Goal: Contribute content: Contribute content

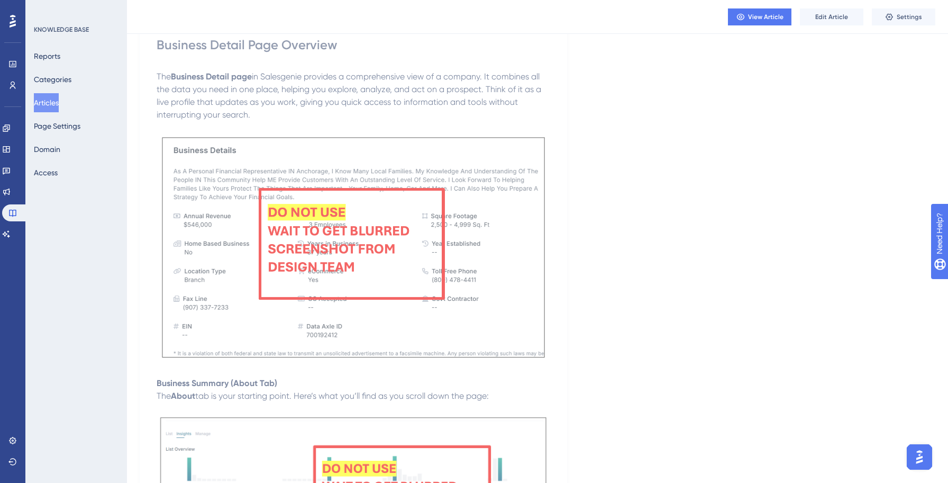
scroll to position [101, 0]
click at [318, 366] on p at bounding box center [354, 368] width 394 height 13
click at [814, 21] on button "Edit Article" at bounding box center [831, 16] width 63 height 17
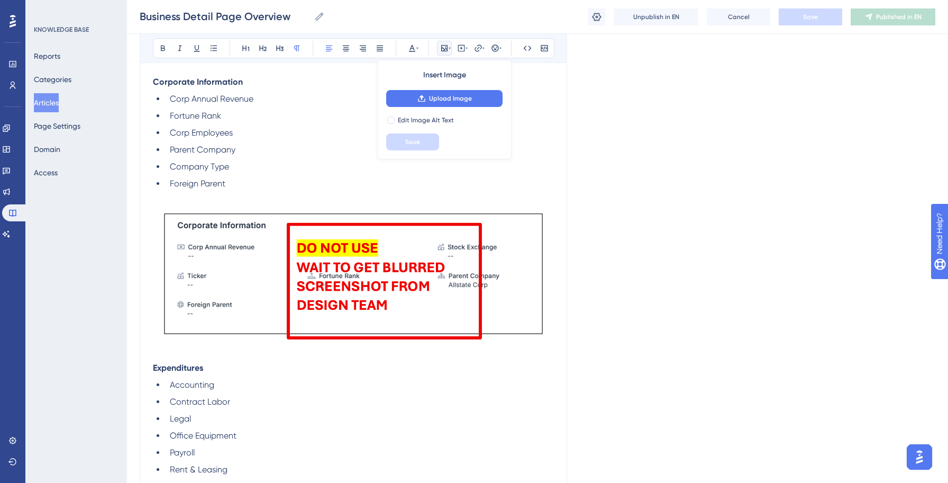
scroll to position [1656, 0]
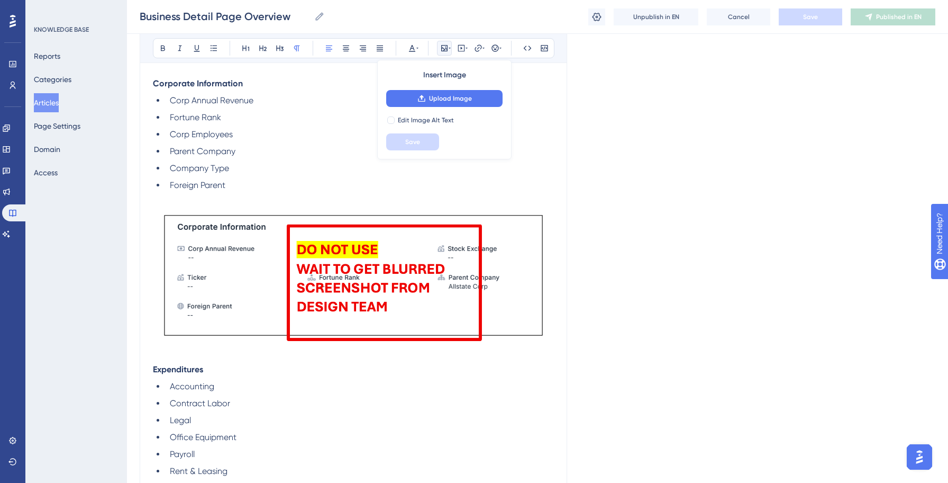
click at [247, 191] on li "Foreign Parent" at bounding box center [360, 185] width 388 height 13
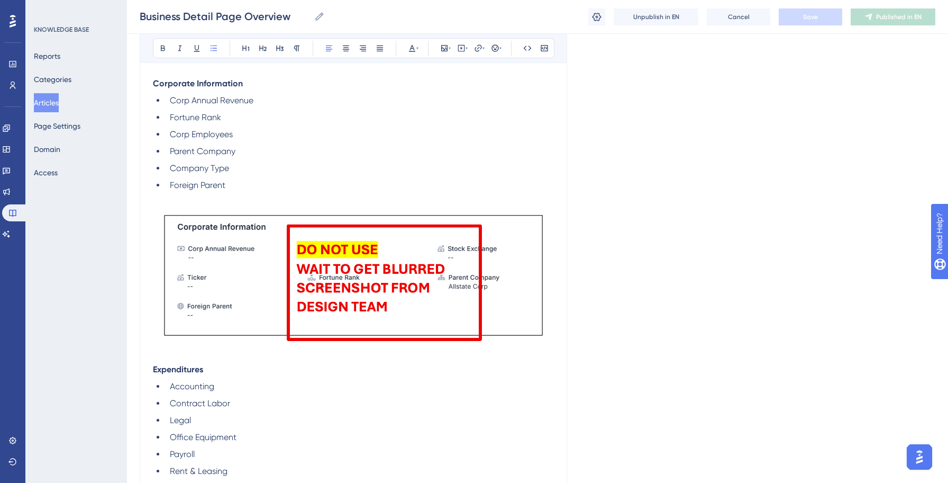
click at [238, 206] on img at bounding box center [353, 275] width 401 height 142
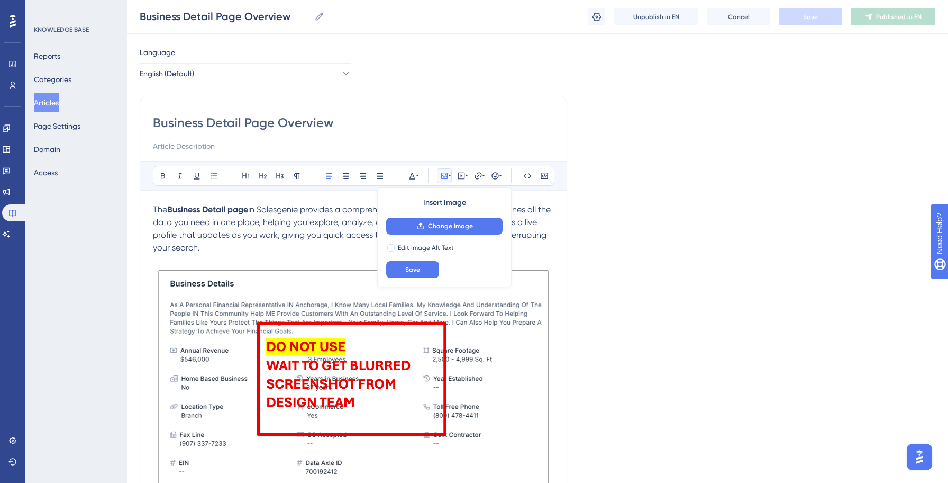
scroll to position [0, 0]
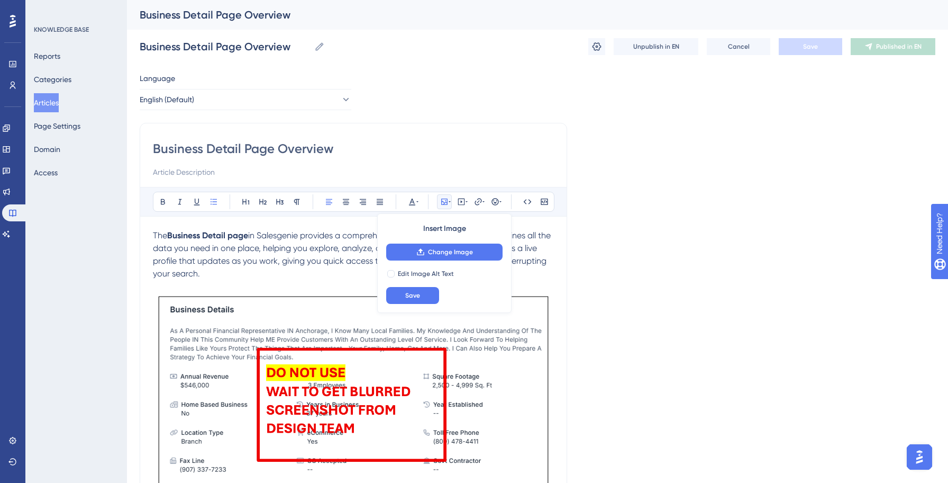
click at [260, 266] on p "The Business Detail page in Salesgenie provides a comprehensive view of a compa…" at bounding box center [353, 254] width 401 height 51
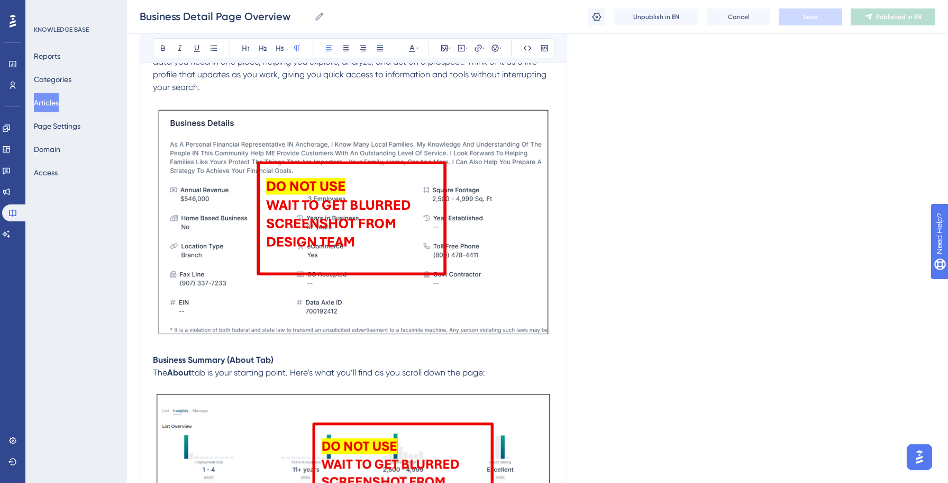
scroll to position [184, 0]
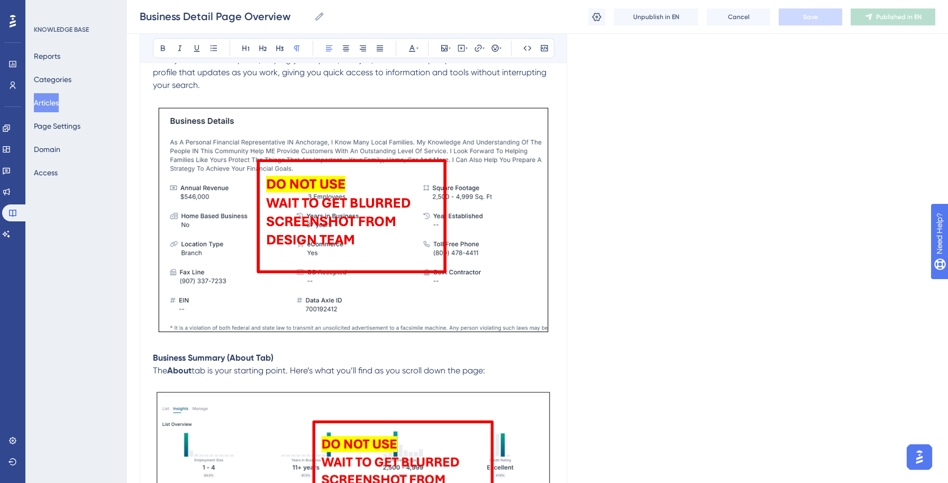
click at [233, 207] on img at bounding box center [353, 219] width 401 height 231
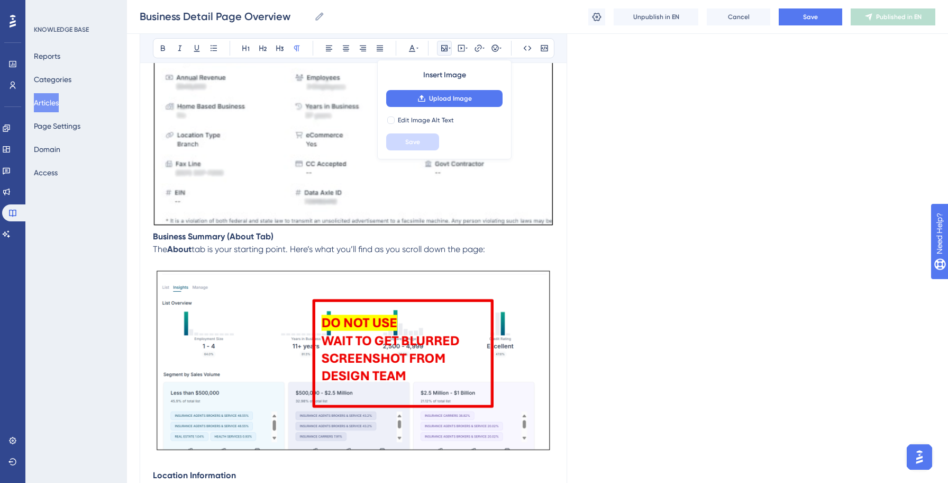
scroll to position [322, 0]
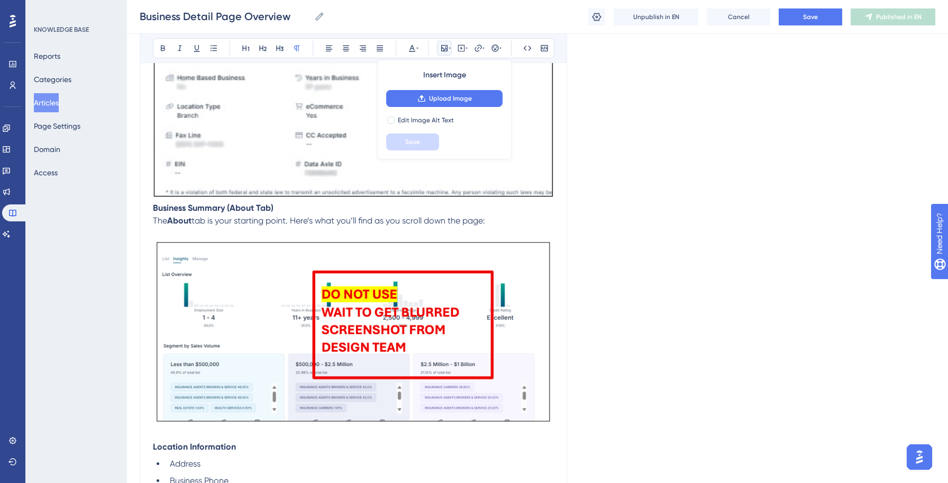
click at [241, 336] on img at bounding box center [353, 332] width 401 height 185
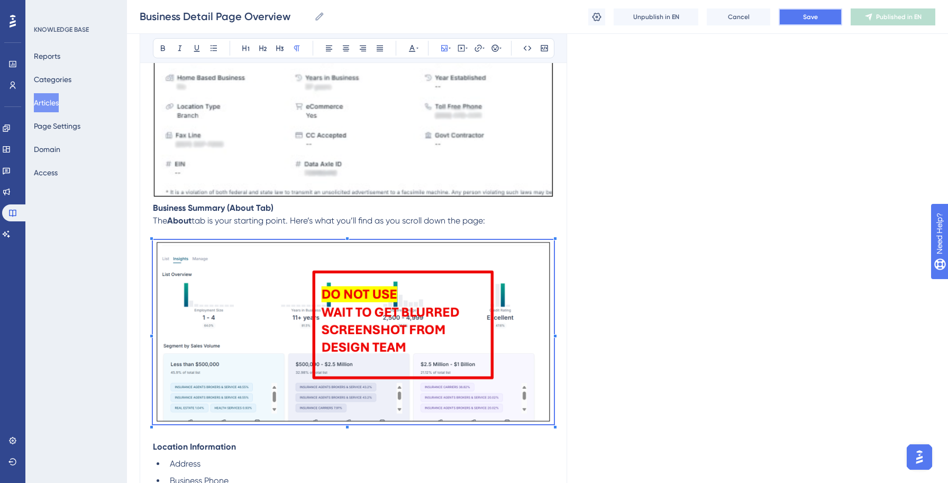
click at [801, 16] on button "Save" at bounding box center [810, 16] width 63 height 17
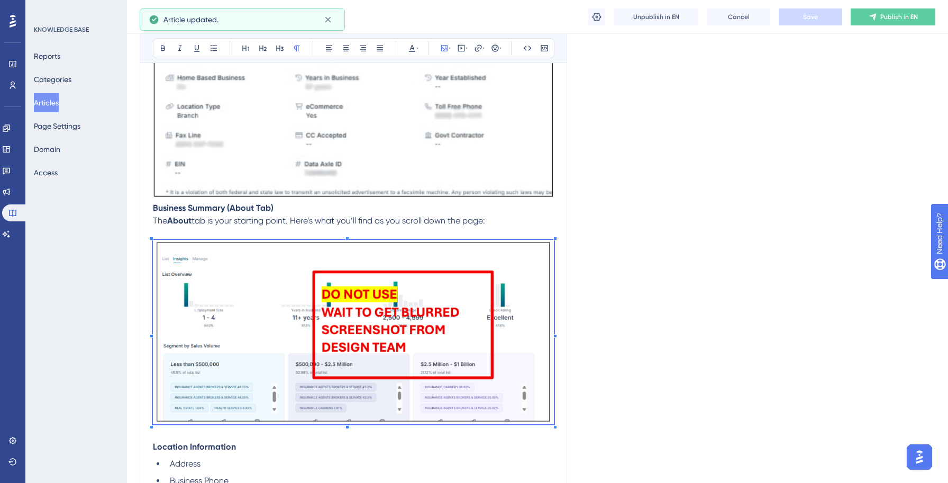
click at [411, 304] on img at bounding box center [353, 332] width 401 height 185
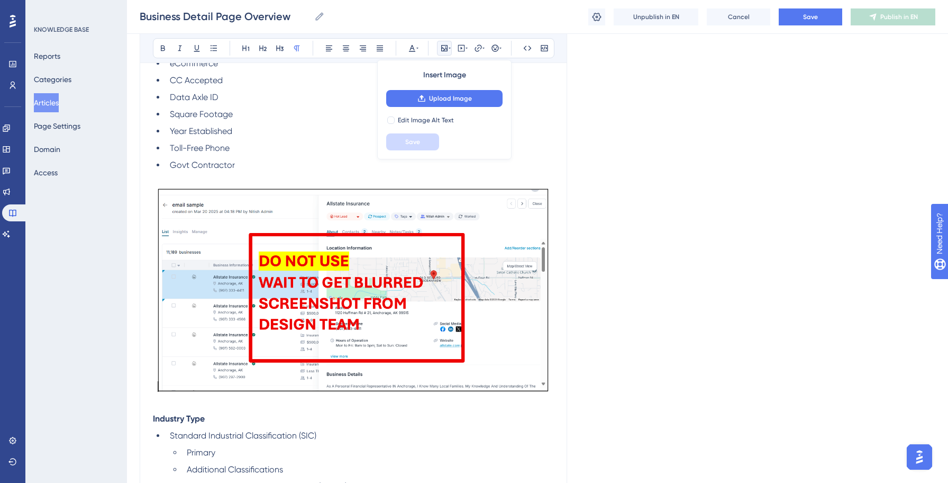
scroll to position [1023, 0]
click at [315, 305] on img at bounding box center [353, 290] width 401 height 212
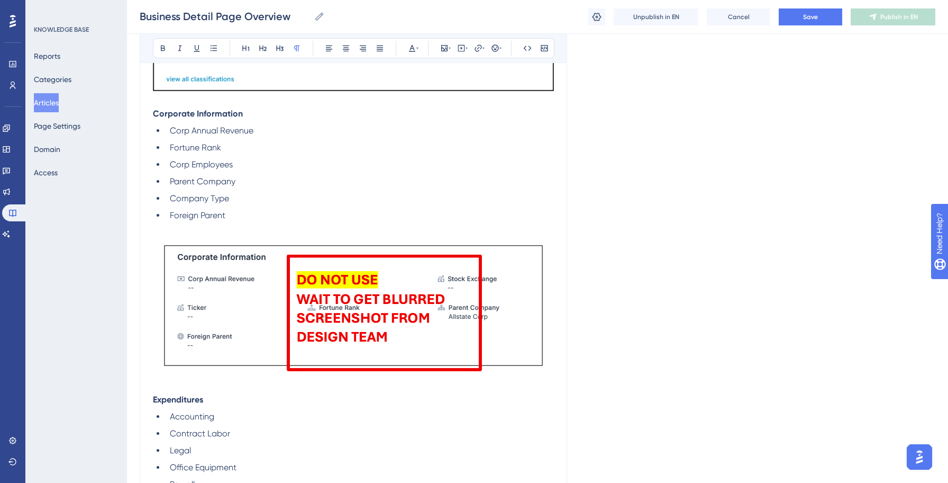
scroll to position [1599, 0]
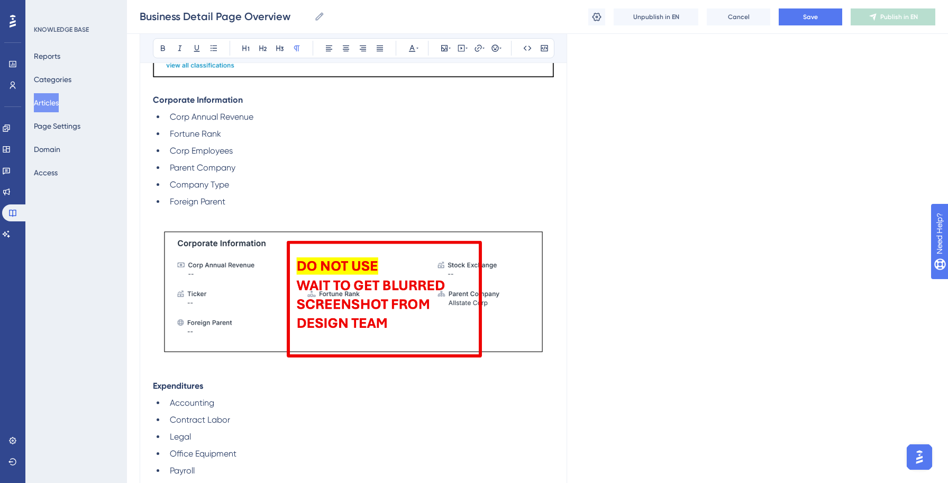
click at [339, 273] on img at bounding box center [353, 292] width 401 height 142
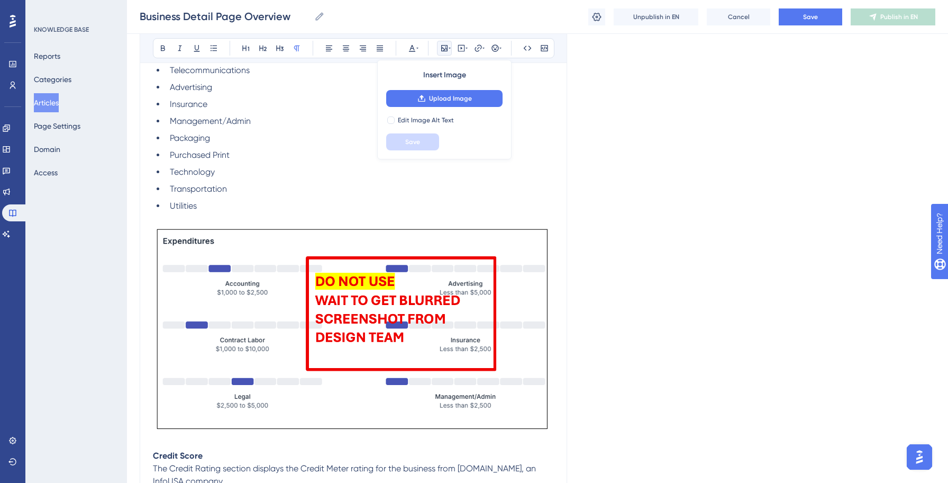
scroll to position [2024, 0]
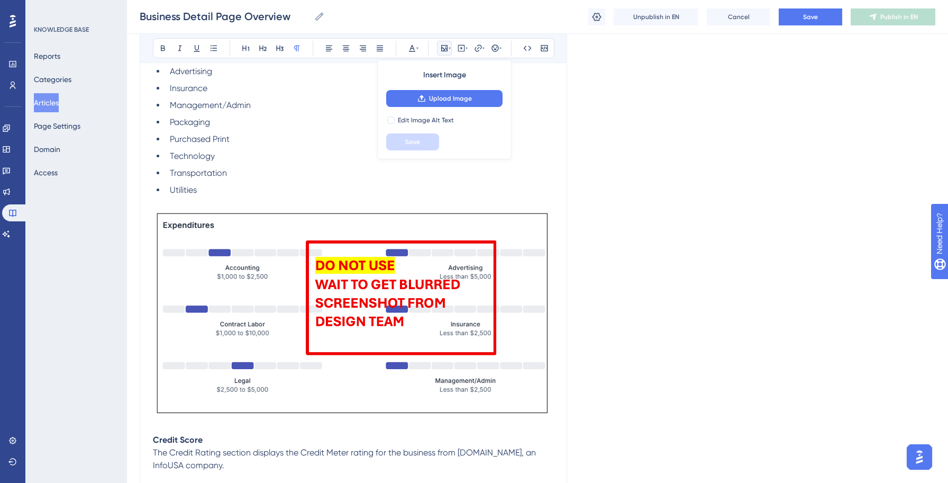
click at [274, 284] on img at bounding box center [353, 313] width 401 height 208
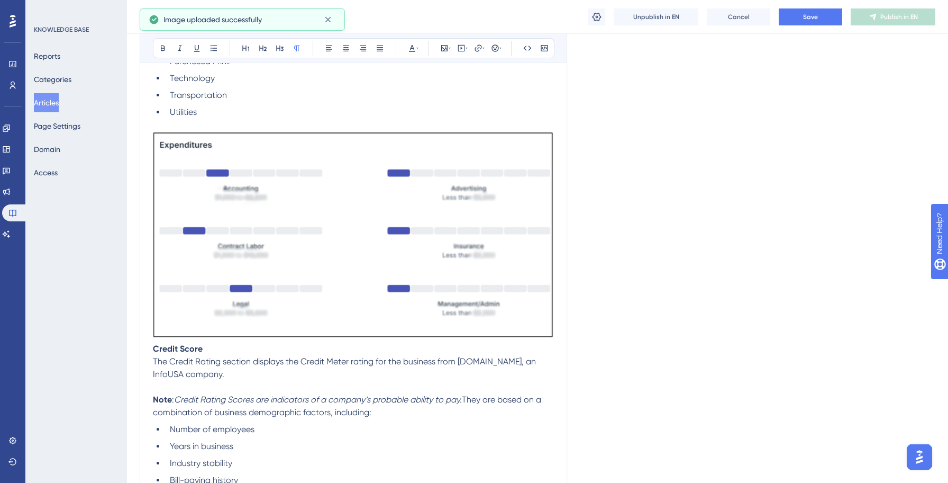
scroll to position [2107, 0]
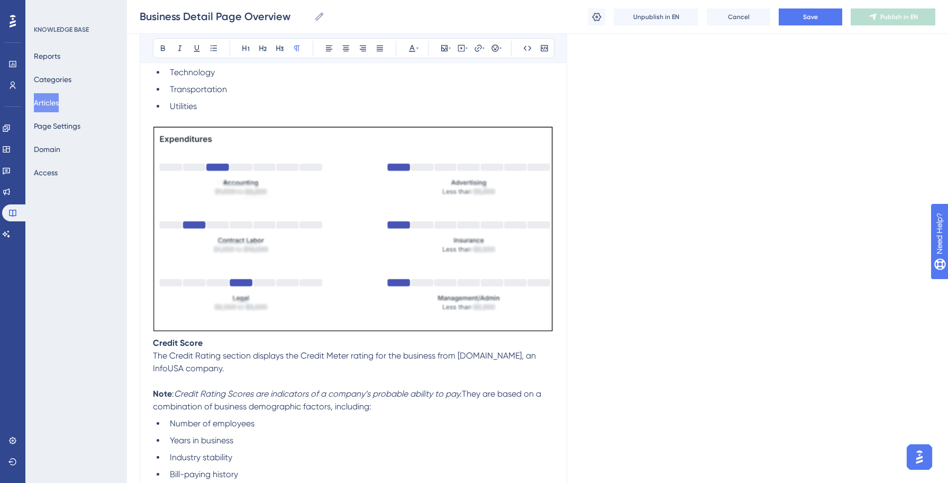
click at [153, 347] on strong "Credit Score" at bounding box center [178, 343] width 50 height 10
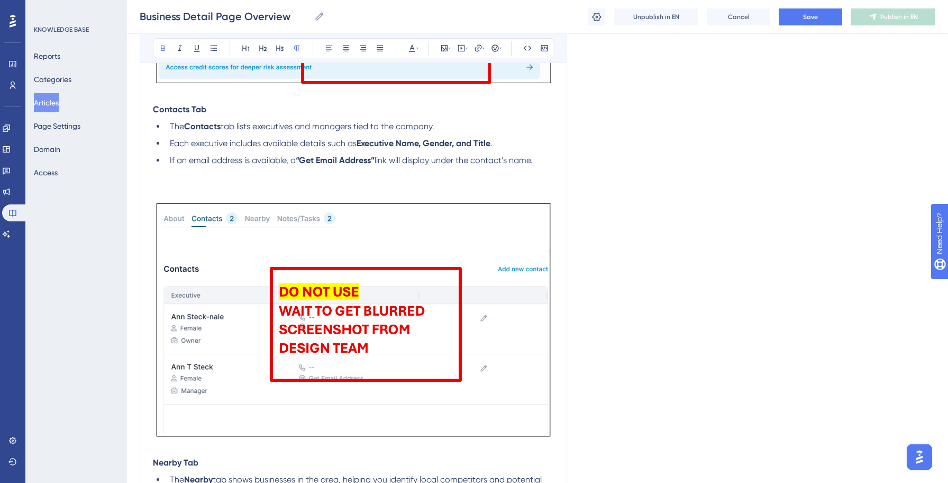
scroll to position [2762, 0]
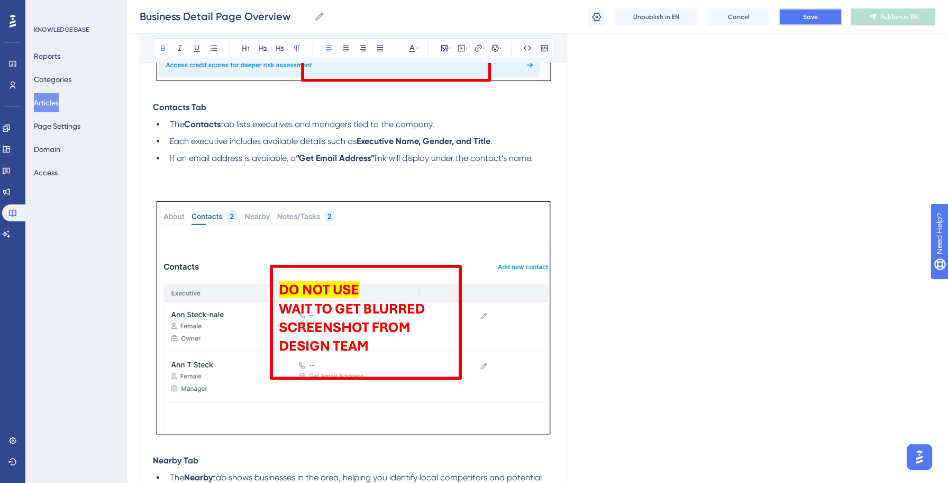
click at [810, 17] on span "Save" at bounding box center [810, 17] width 15 height 8
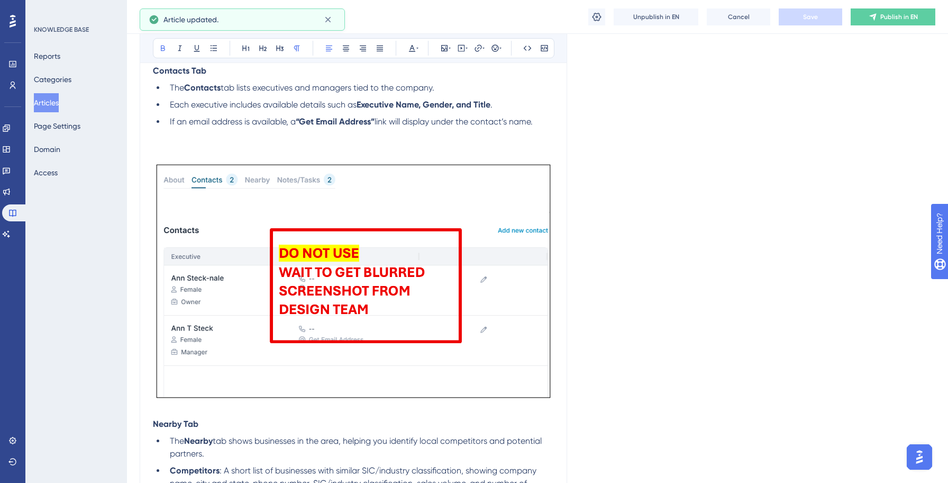
scroll to position [2801, 0]
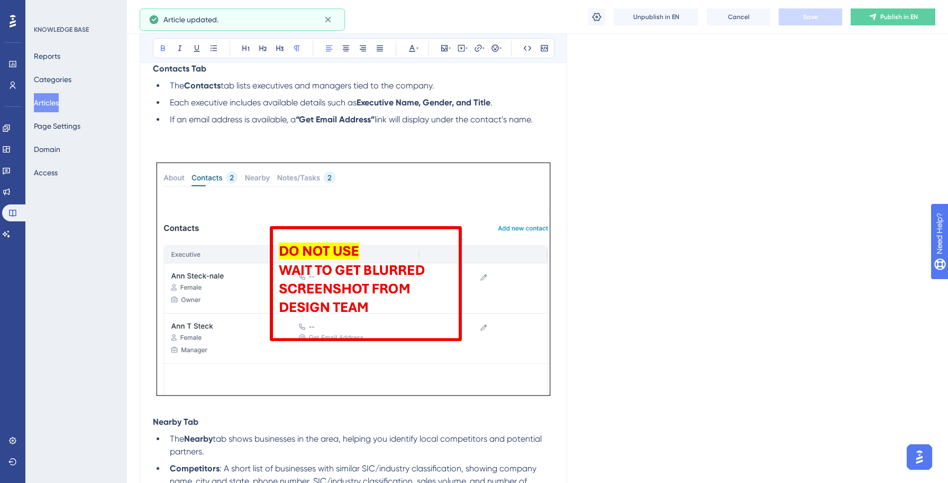
click at [232, 257] on img at bounding box center [353, 278] width 401 height 241
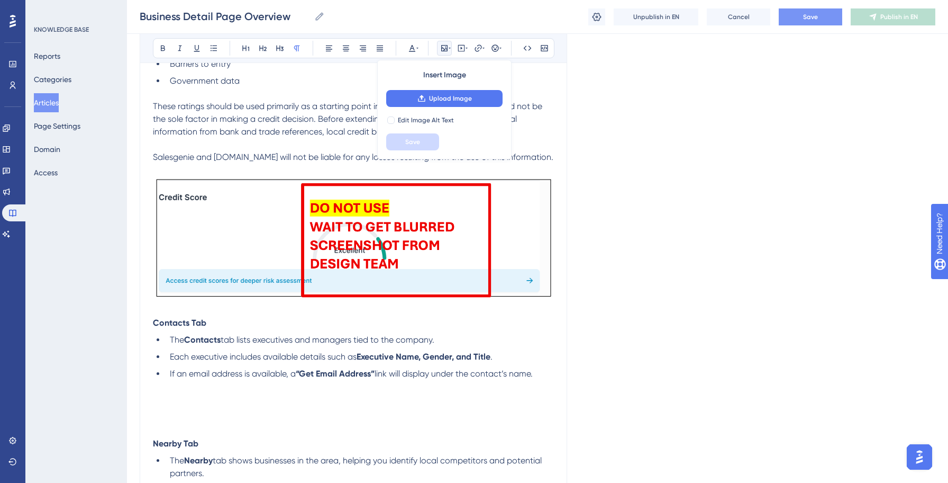
scroll to position [2530, 0]
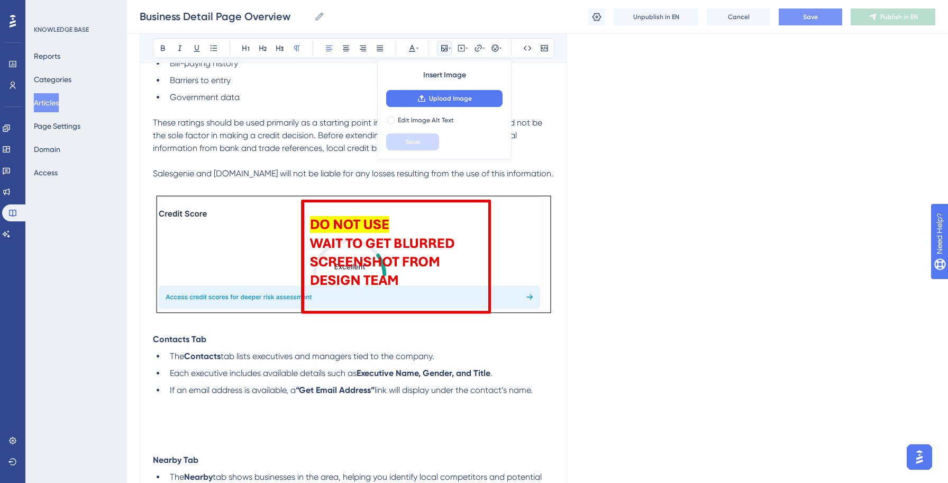
click at [275, 152] on span "These ratings should be used primarily as a starting point in evaluating a busi…" at bounding box center [349, 134] width 392 height 35
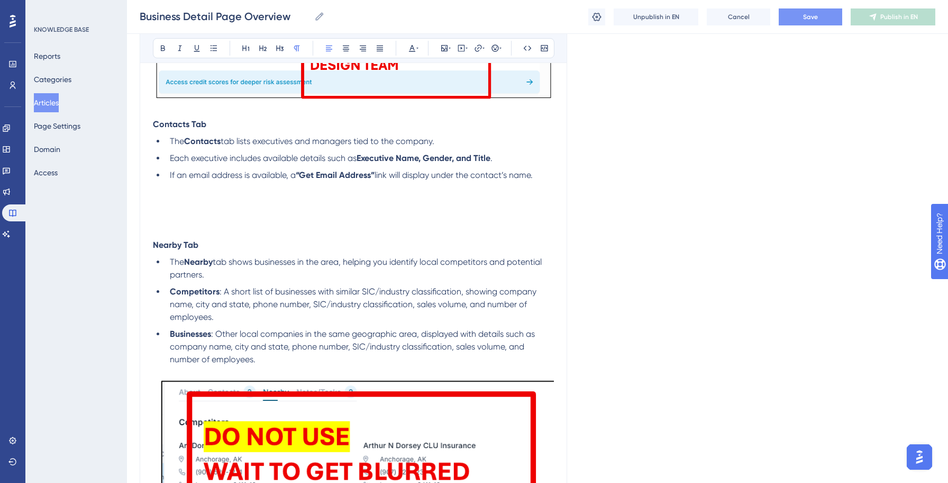
scroll to position [2744, 0]
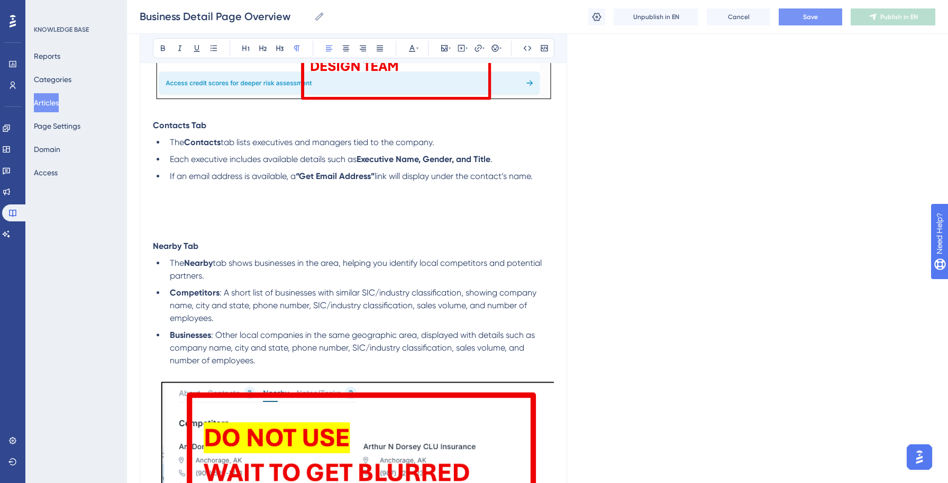
click at [233, 214] on h2 at bounding box center [353, 199] width 401 height 32
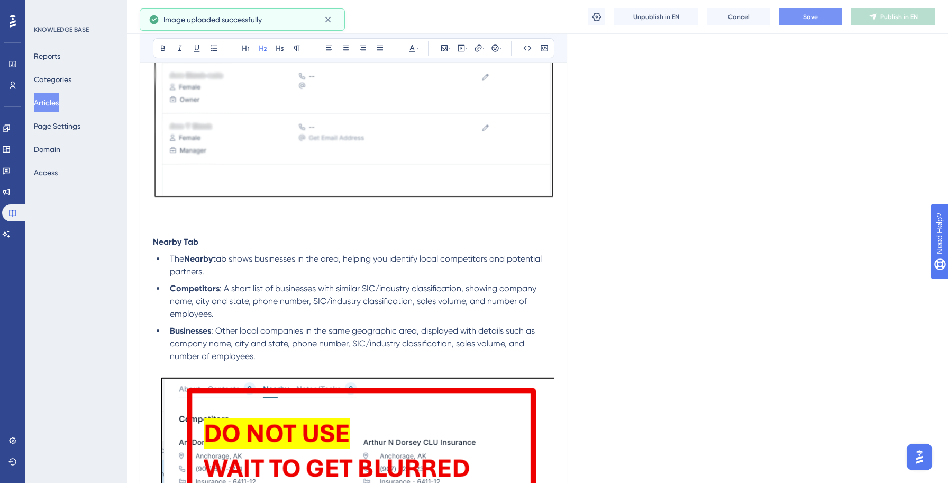
scroll to position [2982, 0]
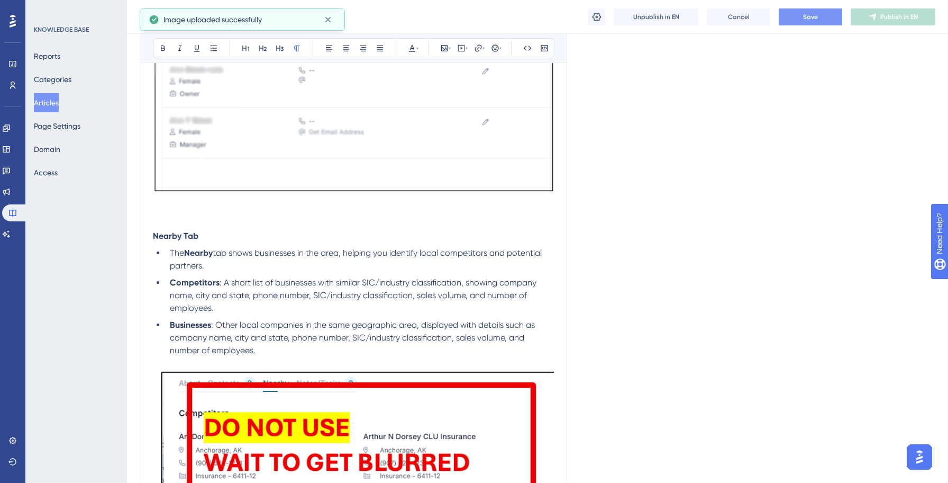
click at [170, 222] on p at bounding box center [353, 223] width 401 height 13
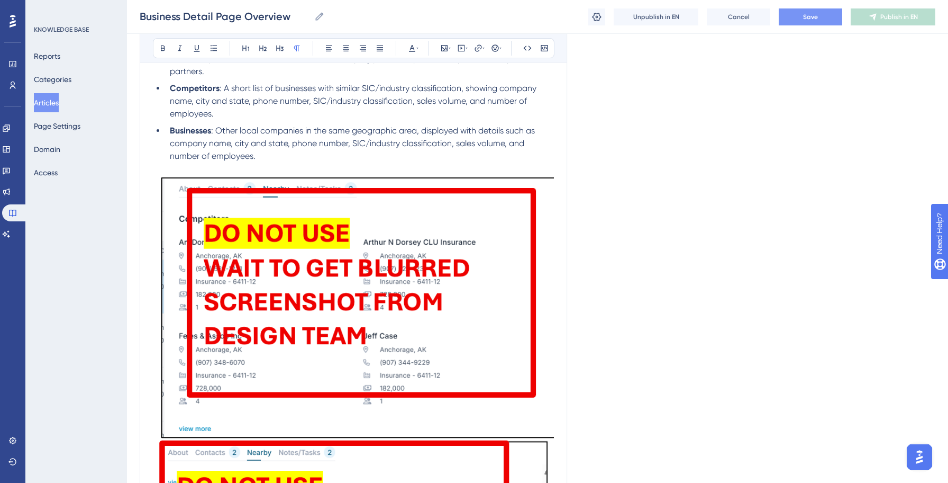
scroll to position [3190, 0]
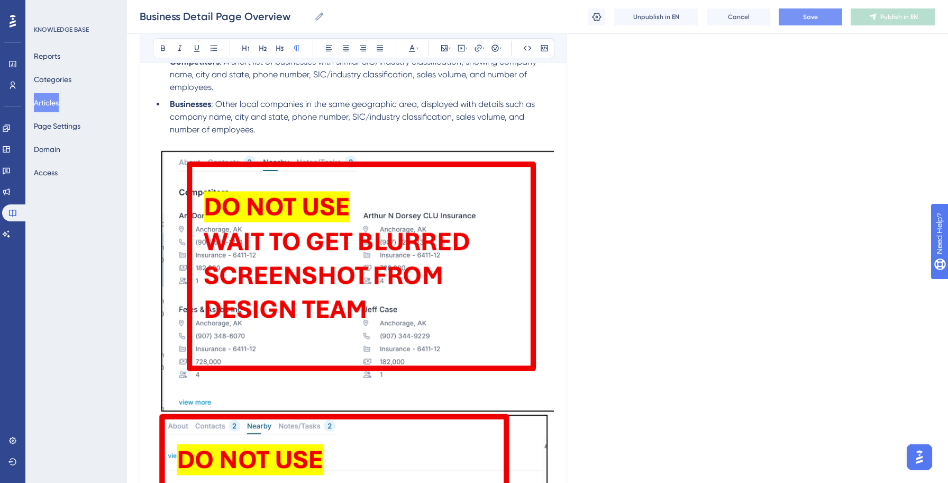
click at [190, 241] on img at bounding box center [353, 422] width 401 height 557
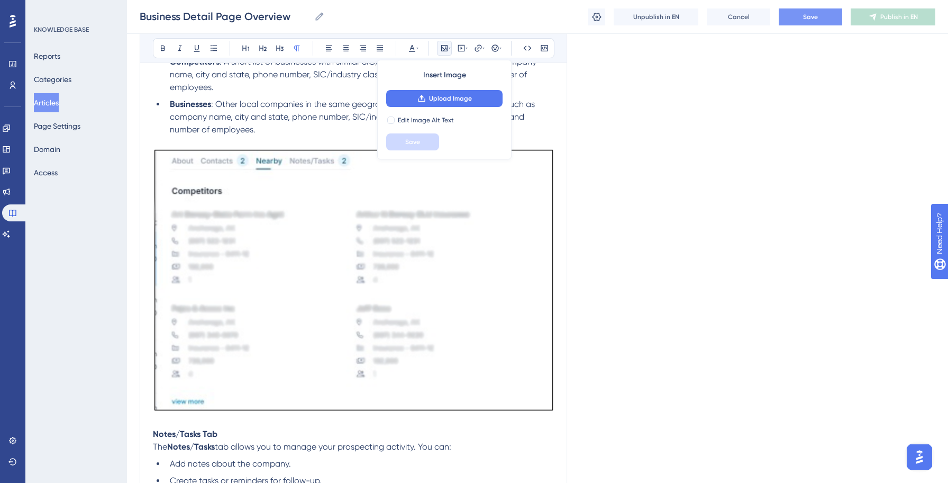
click at [812, 13] on span "Save" at bounding box center [810, 17] width 15 height 8
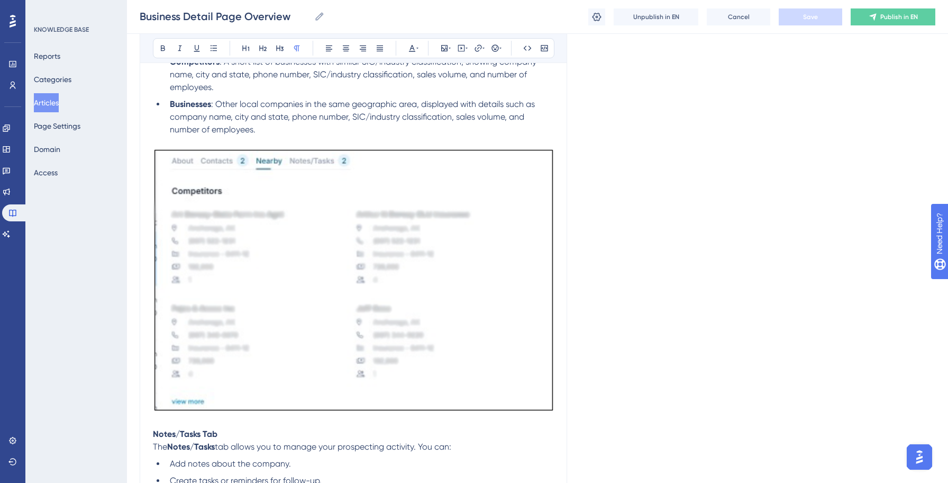
click at [203, 427] on p at bounding box center [353, 421] width 401 height 13
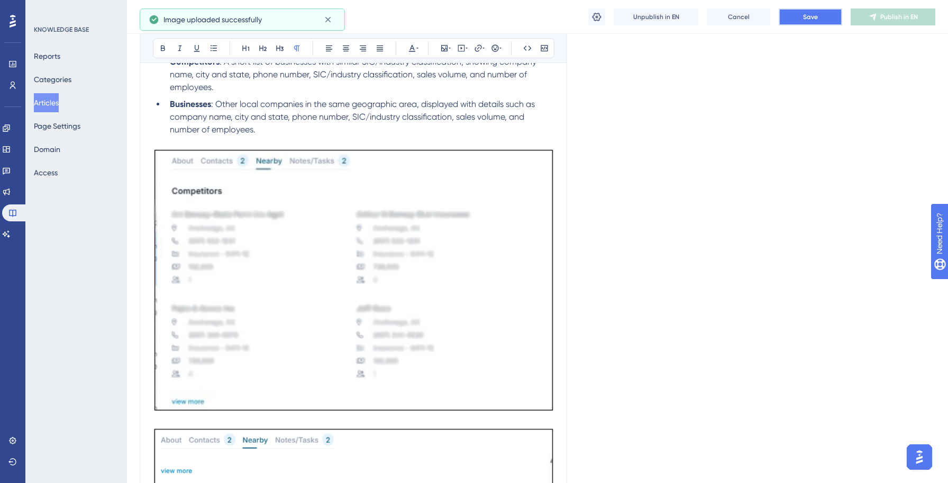
click at [821, 22] on button "Save" at bounding box center [810, 16] width 63 height 17
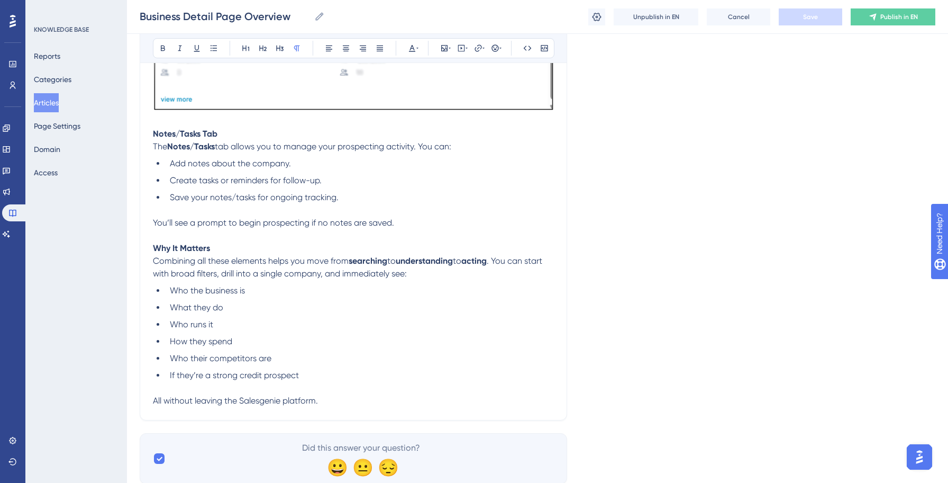
scroll to position [3772, 0]
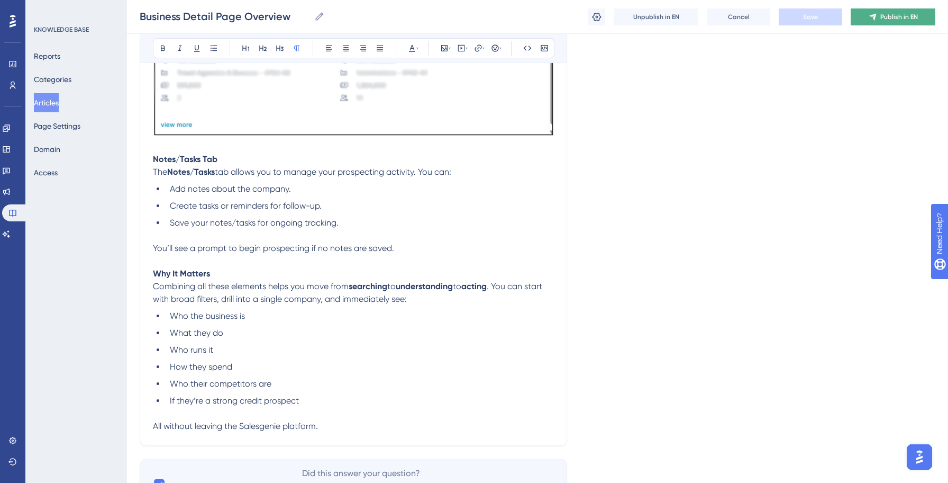
click at [867, 12] on button "Publish in EN" at bounding box center [893, 16] width 85 height 17
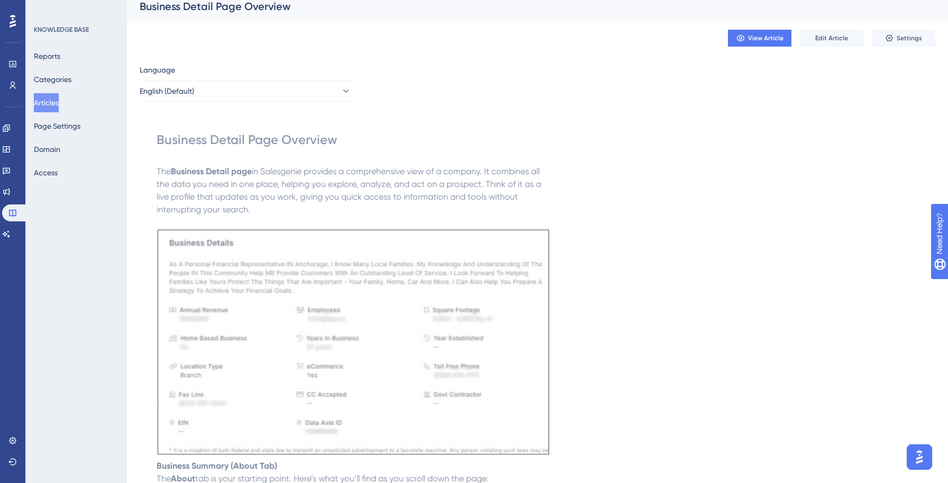
scroll to position [9, 0]
click at [53, 102] on button "Articles" at bounding box center [46, 102] width 25 height 19
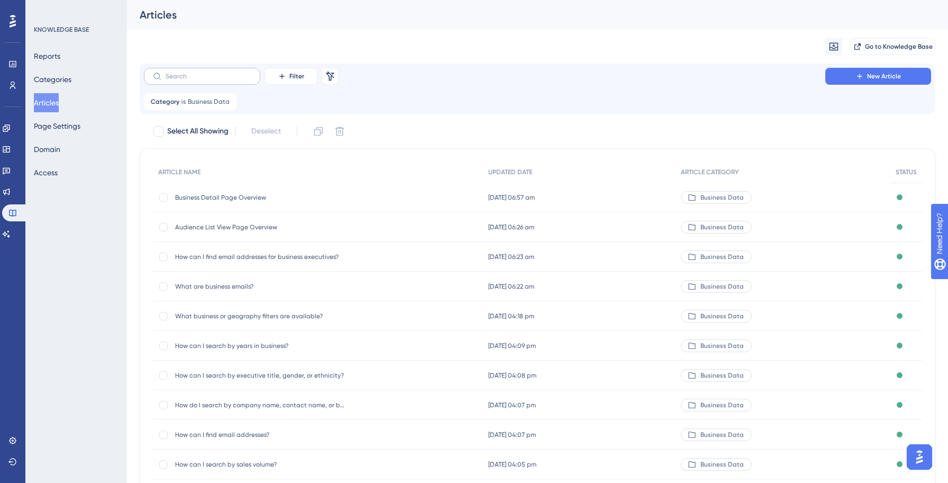
click at [184, 68] on label at bounding box center [202, 76] width 116 height 17
click at [184, 72] on input "text" at bounding box center [209, 75] width 86 height 7
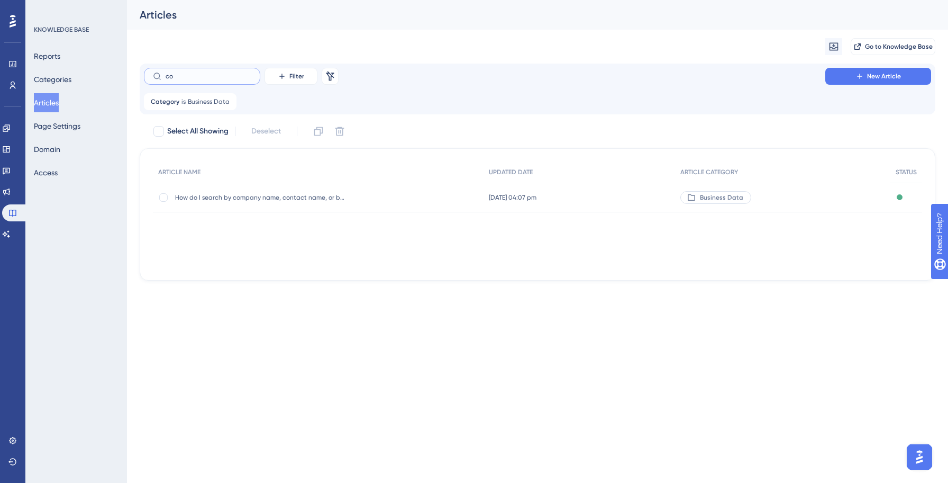
type input "co"
checkbox input "true"
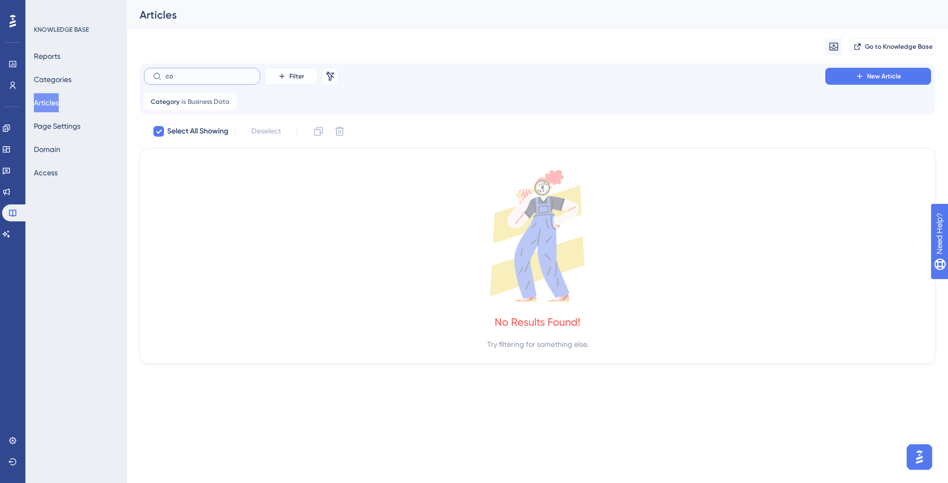
type input "co"
checkbox input "false"
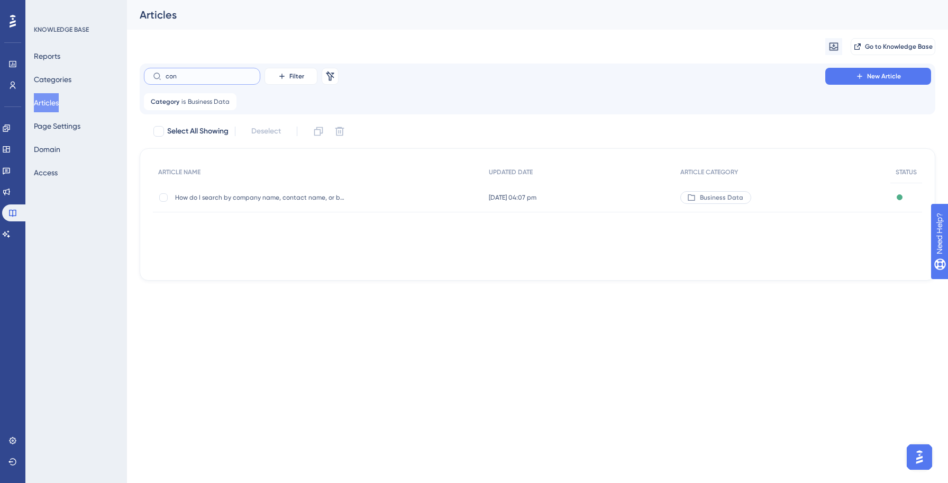
type input "cons"
checkbox input "true"
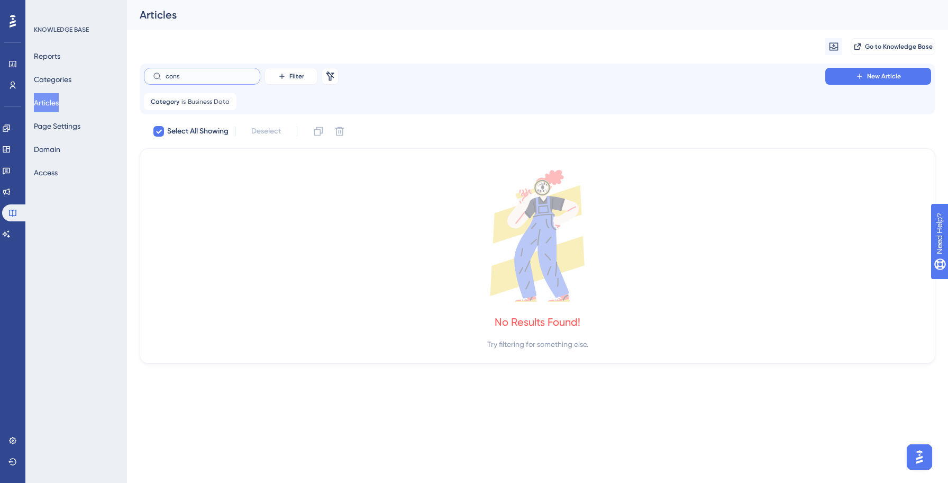
type input "con"
checkbox input "false"
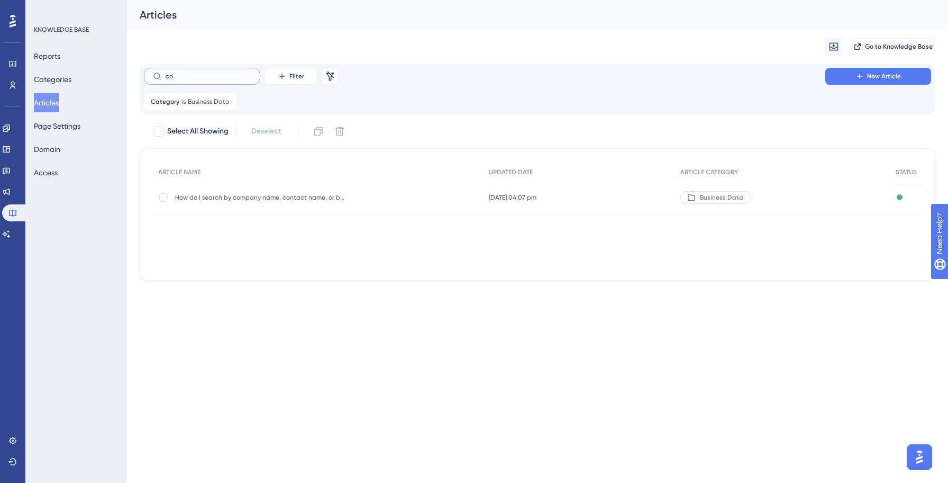
type input "c"
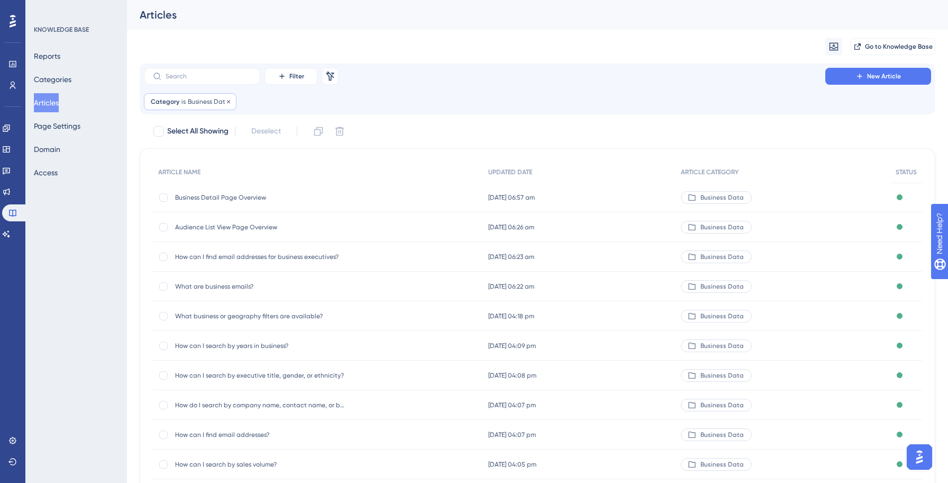
click at [183, 103] on span "is" at bounding box center [184, 101] width 4 height 8
click at [226, 101] on icon at bounding box center [228, 101] width 6 height 6
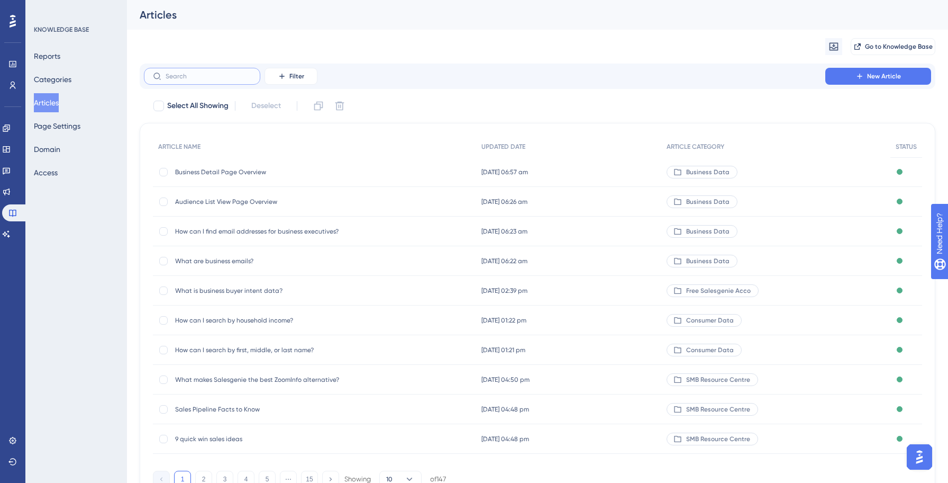
click at [204, 74] on input "text" at bounding box center [209, 75] width 86 height 7
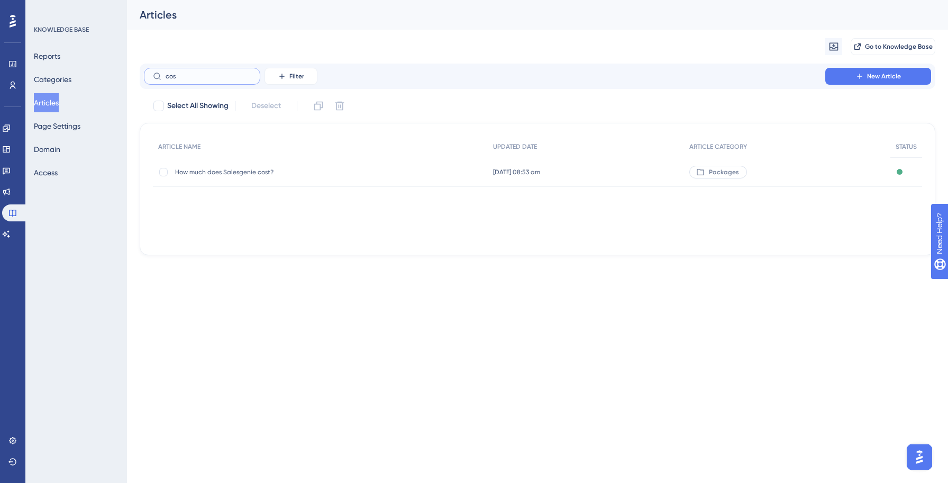
type input "cosu"
checkbox input "true"
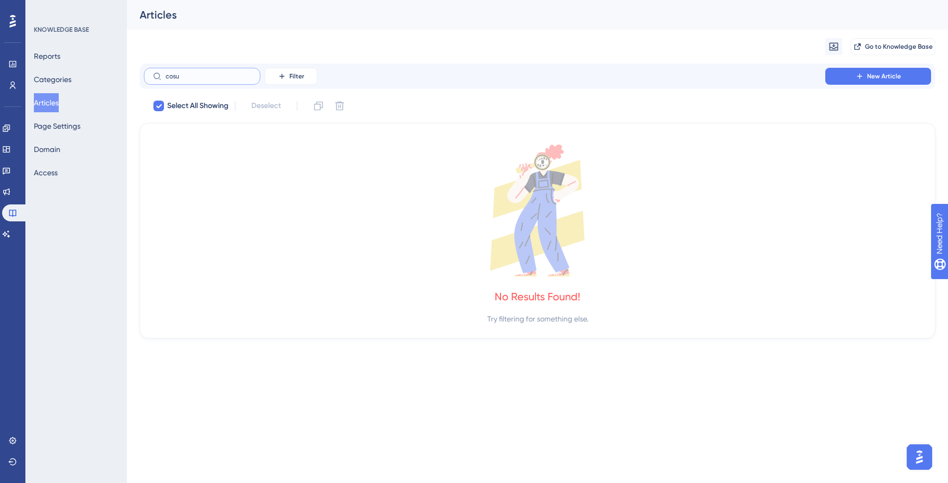
type input "cos"
checkbox input "false"
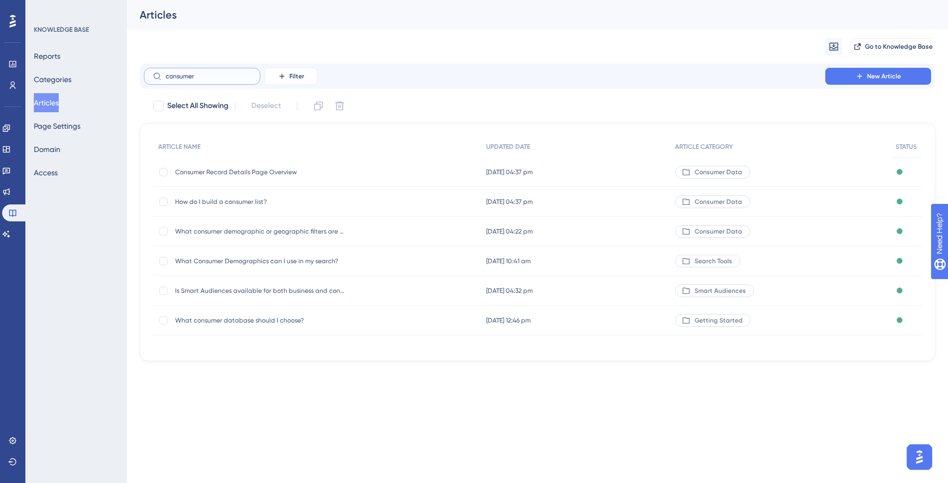
type input "consumer"
click at [218, 170] on span "Consumer Record Details Page Overview" at bounding box center [259, 172] width 169 height 8
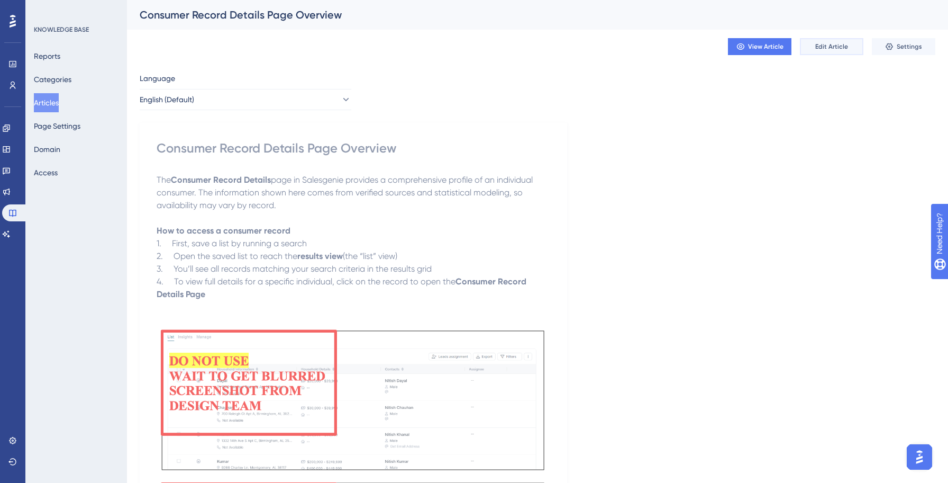
click at [839, 52] on button "Edit Article" at bounding box center [831, 46] width 63 height 17
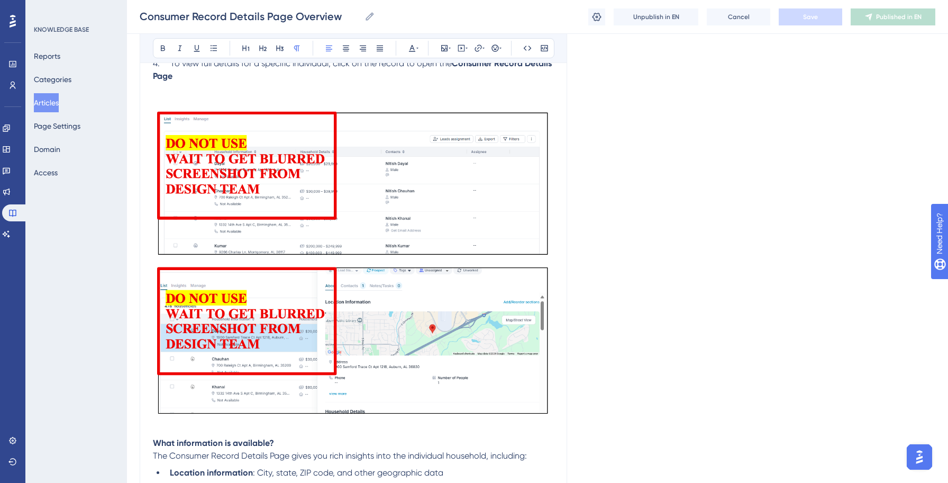
scroll to position [265, 0]
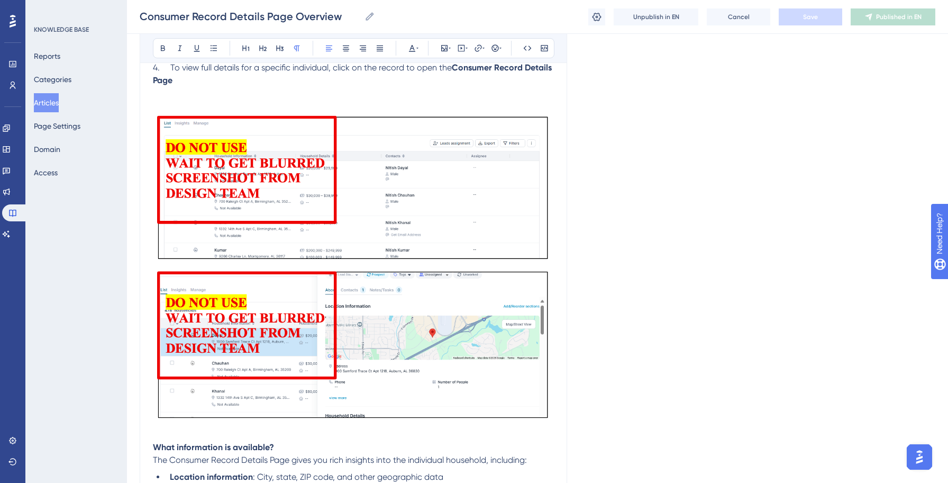
click at [403, 186] on img at bounding box center [353, 268] width 401 height 312
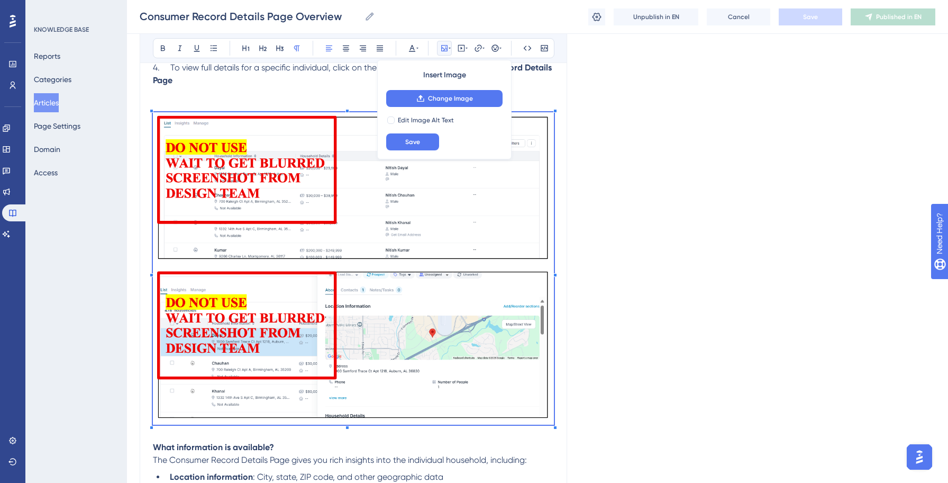
scroll to position [212, 0]
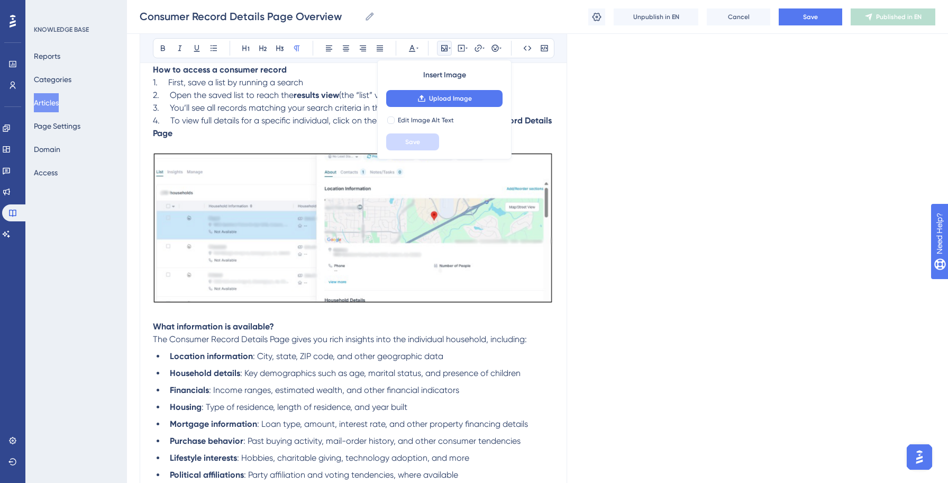
click at [200, 311] on p at bounding box center [353, 313] width 401 height 13
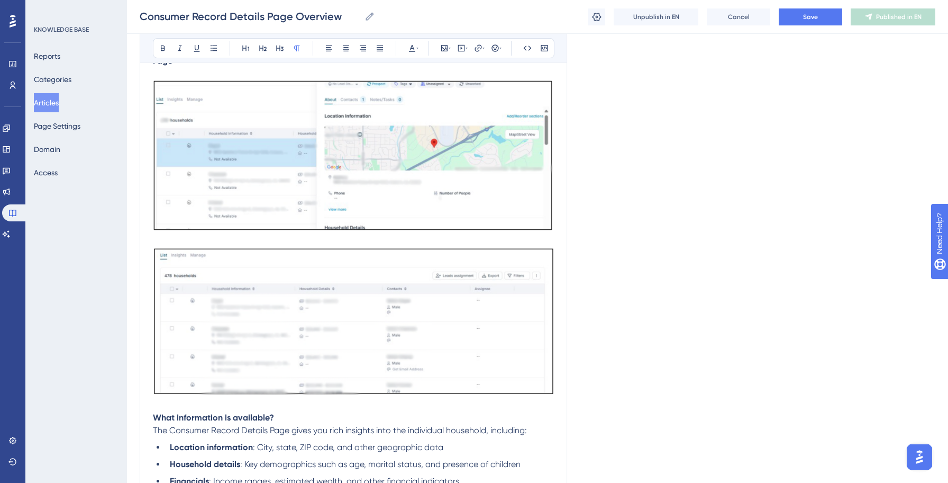
scroll to position [286, 0]
click at [723, 146] on div "Language English (Default) Consumer Record Details Page Overview Bold Italic Un…" at bounding box center [538, 228] width 796 height 895
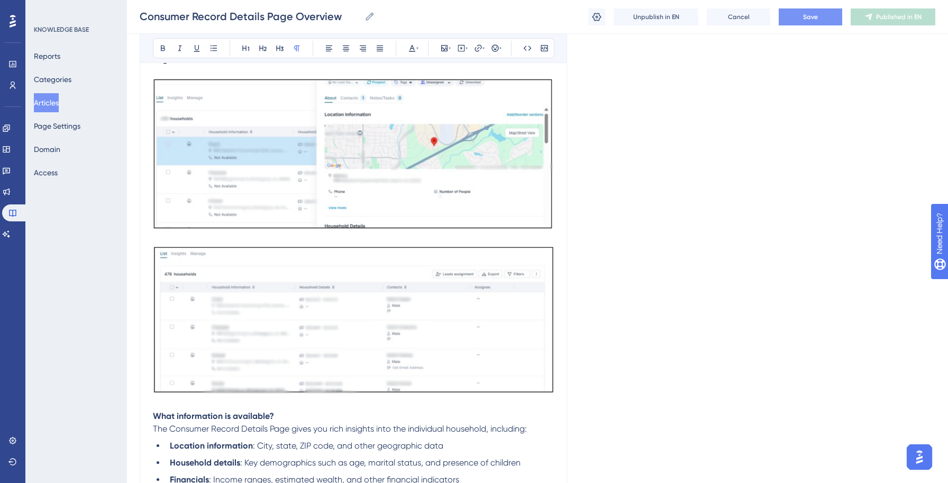
click at [816, 15] on span "Save" at bounding box center [810, 17] width 15 height 8
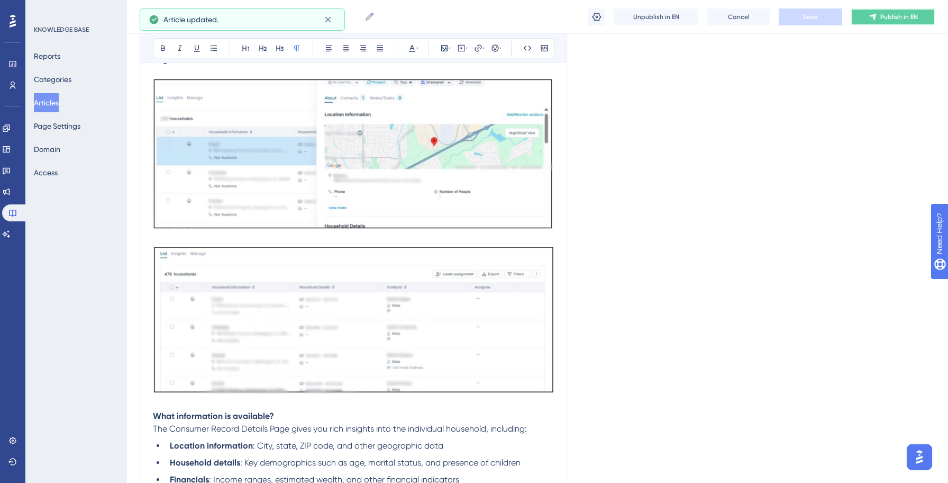
click at [876, 17] on icon at bounding box center [873, 17] width 8 height 8
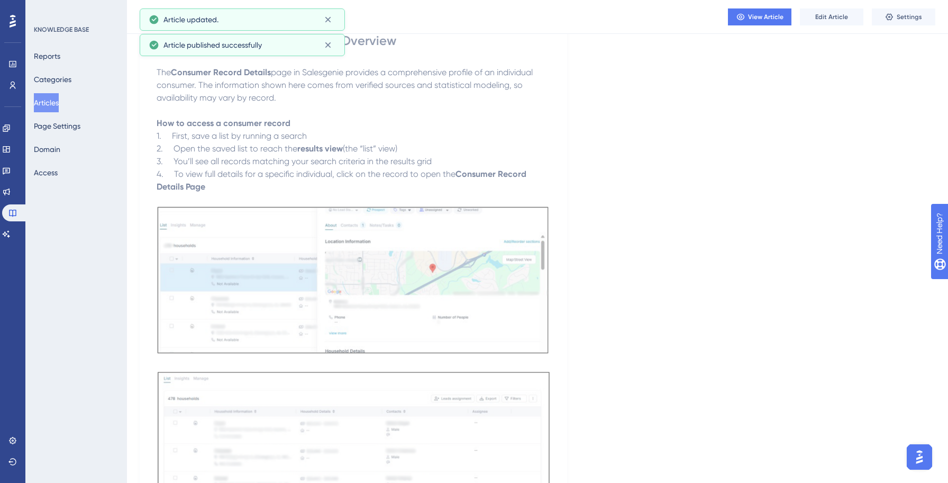
scroll to position [0, 0]
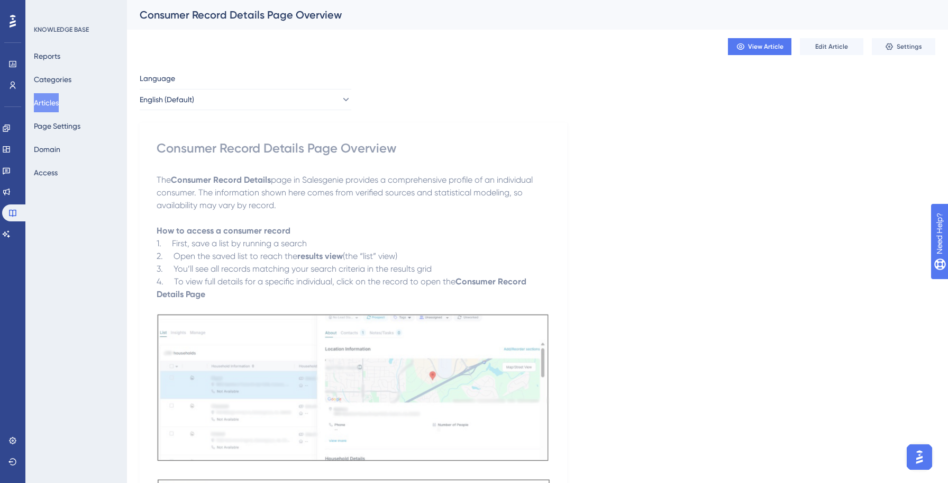
click at [52, 103] on button "Articles" at bounding box center [46, 102] width 25 height 19
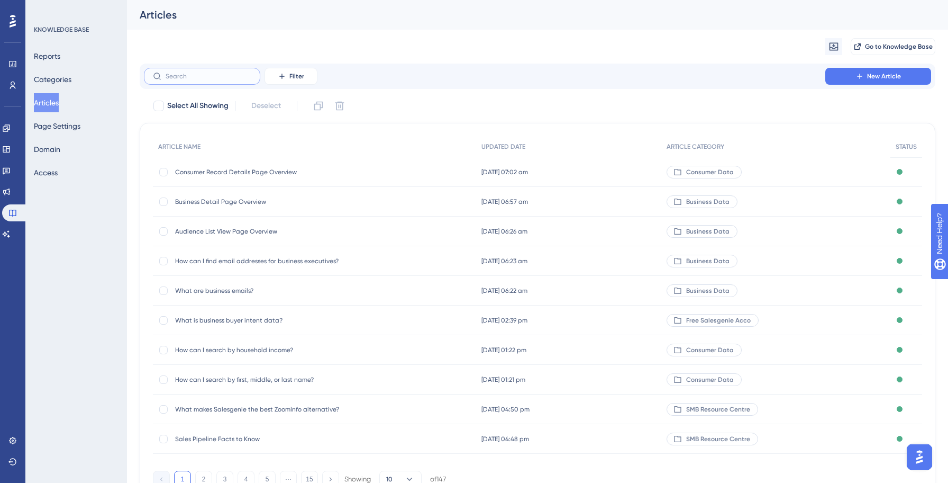
click at [209, 72] on input "text" at bounding box center [209, 75] width 86 height 7
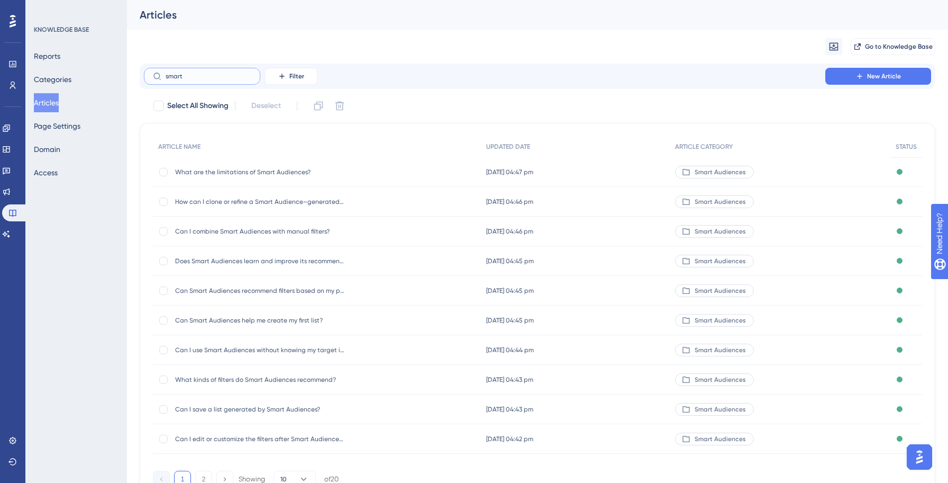
type input "smart"
click at [255, 168] on span "What are the limitations of Smart Audiences?" at bounding box center [259, 172] width 169 height 8
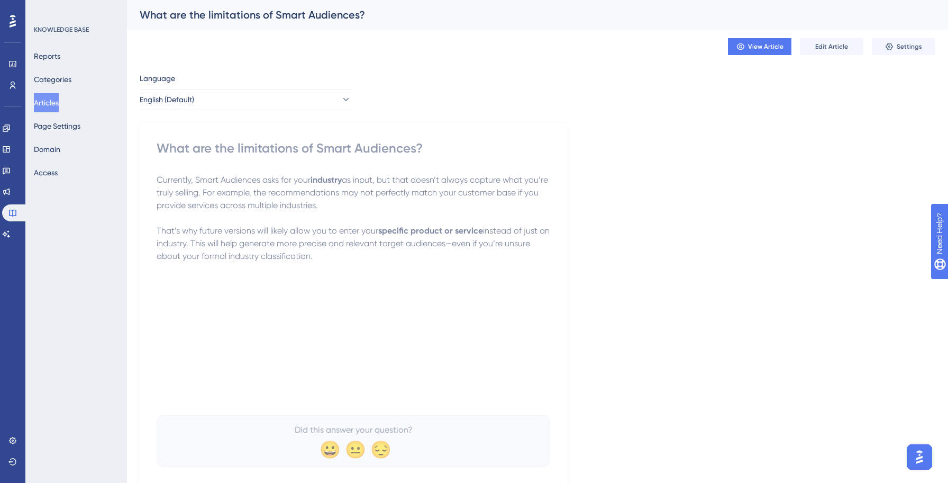
click at [57, 97] on button "Articles" at bounding box center [46, 102] width 25 height 19
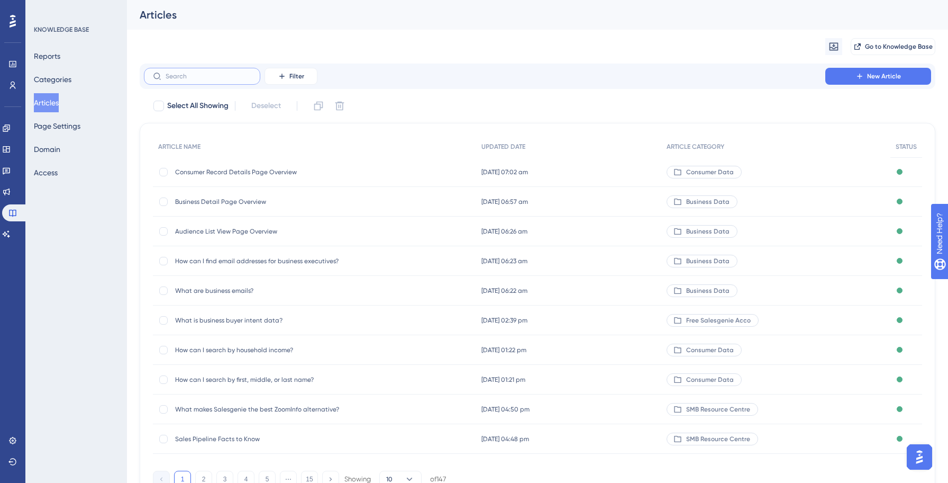
click at [182, 73] on input "text" at bounding box center [209, 75] width 86 height 7
click at [303, 74] on span "Filter" at bounding box center [296, 76] width 15 height 8
click at [295, 168] on span "Category" at bounding box center [296, 170] width 32 height 13
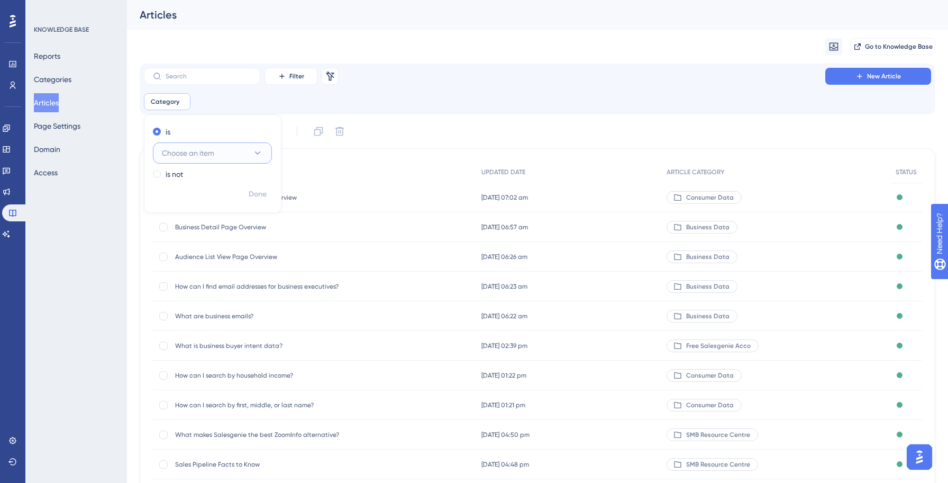
click at [194, 154] on span "Choose an item" at bounding box center [188, 153] width 52 height 13
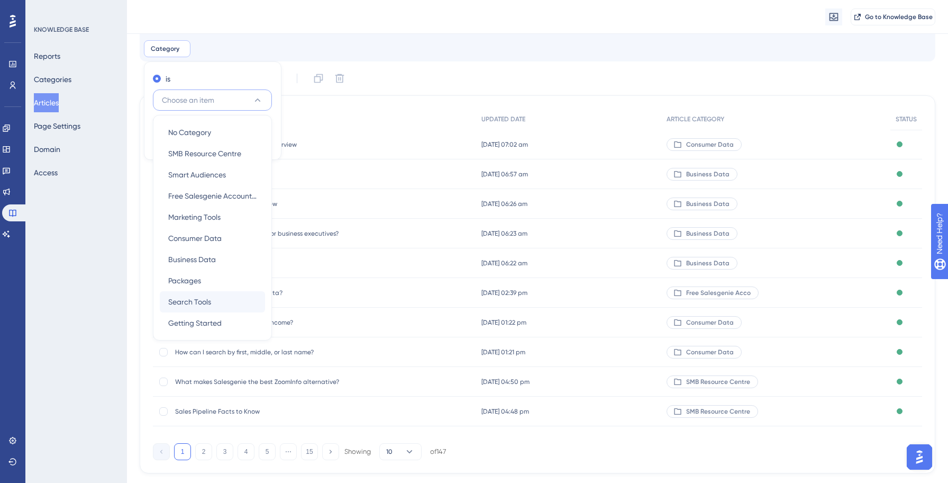
scroll to position [59, 0]
click at [204, 174] on span "Smart Audiences" at bounding box center [197, 173] width 58 height 13
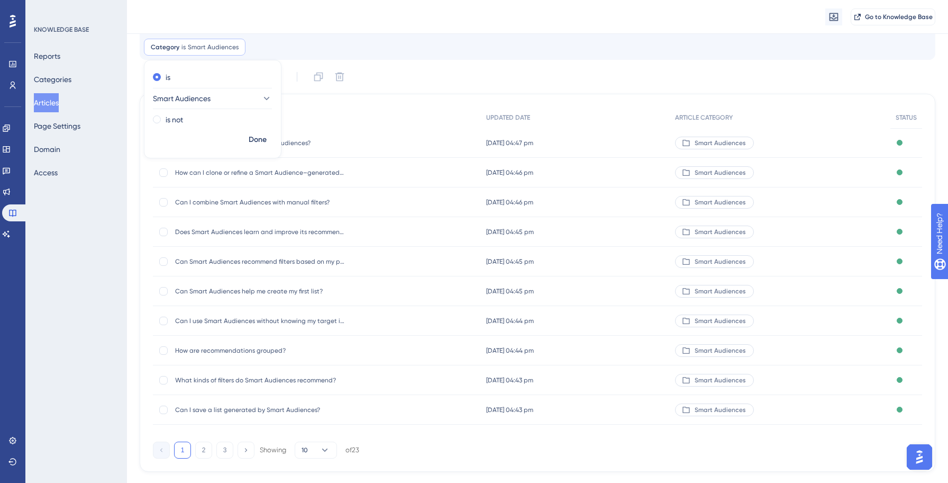
click at [466, 60] on div "Filter Remove Filters New Article Category is Smart Audiences Smart Audiences R…" at bounding box center [538, 240] width 796 height 462
click at [241, 140] on span "What are the limitations of Smart Audiences?" at bounding box center [259, 143] width 169 height 8
